Goal: Information Seeking & Learning: Learn about a topic

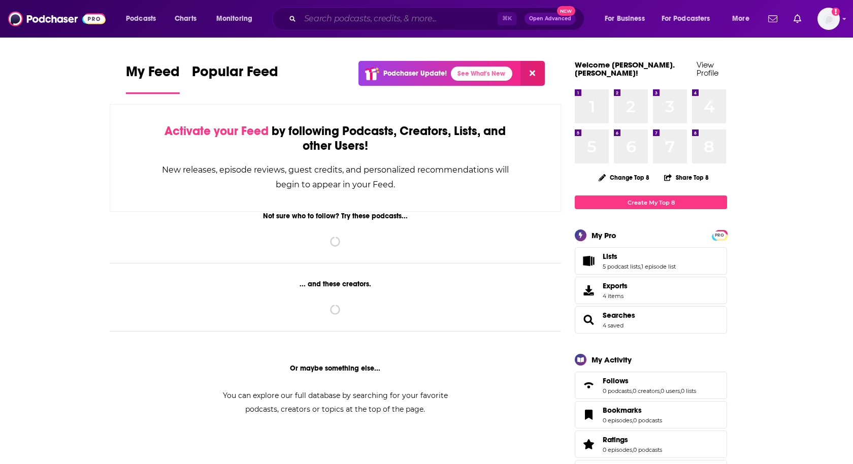
click at [325, 15] on input "Search podcasts, credits, & more..." at bounding box center [399, 19] width 198 height 16
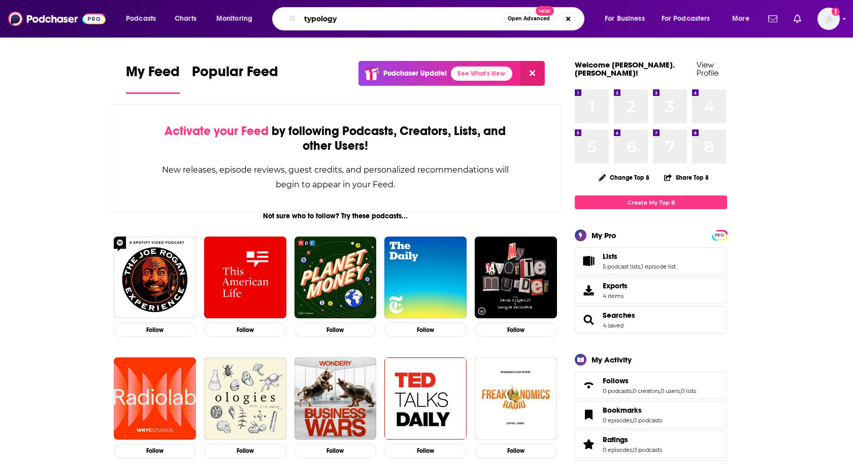
type input "typology"
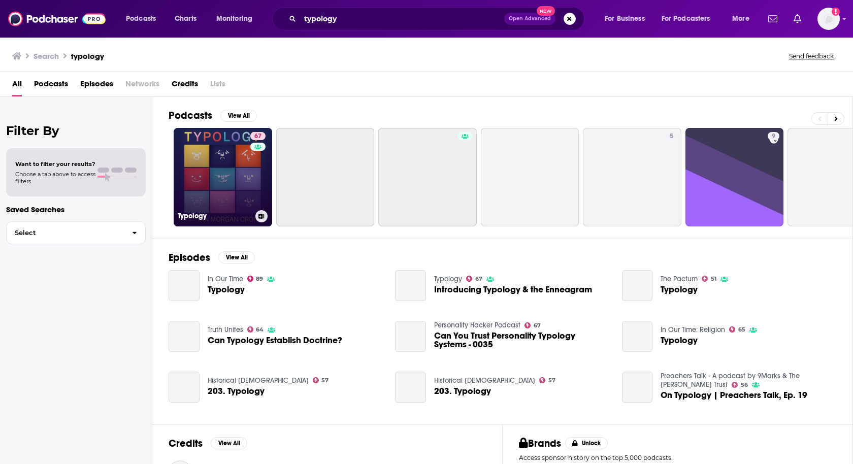
click at [220, 172] on link "67 Typology" at bounding box center [223, 177] width 99 height 99
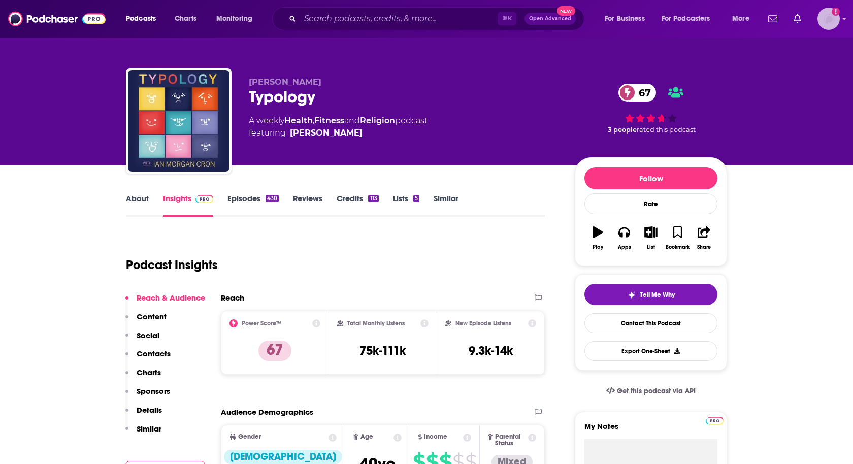
click at [832, 20] on img "Logged in as heidi.egloff" at bounding box center [829, 19] width 22 height 22
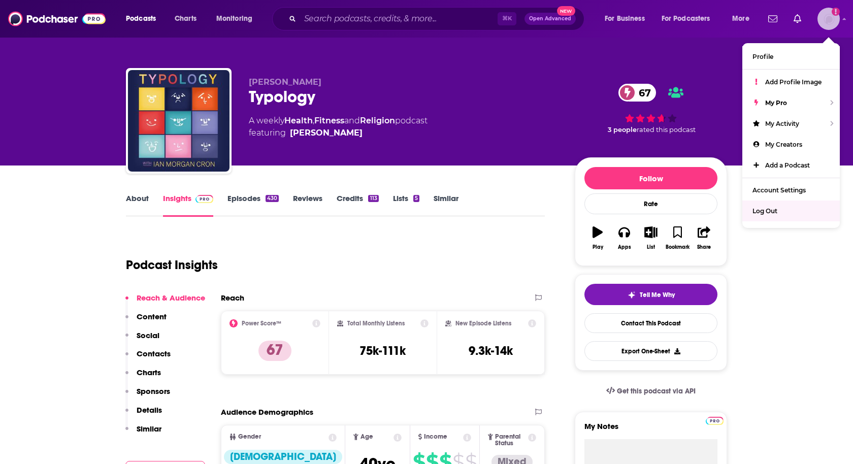
click at [765, 207] on span "Log Out" at bounding box center [765, 211] width 25 height 8
